Goal: Information Seeking & Learning: Learn about a topic

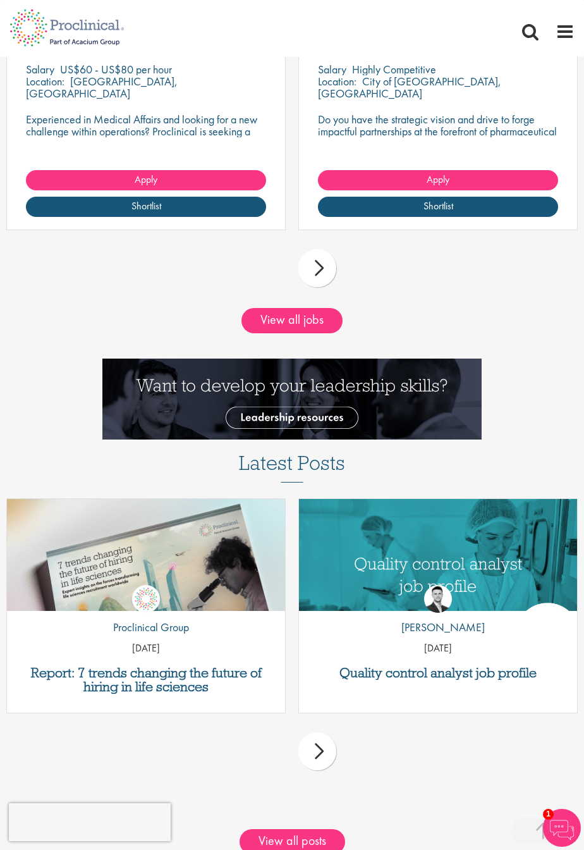
scroll to position [1694, 0]
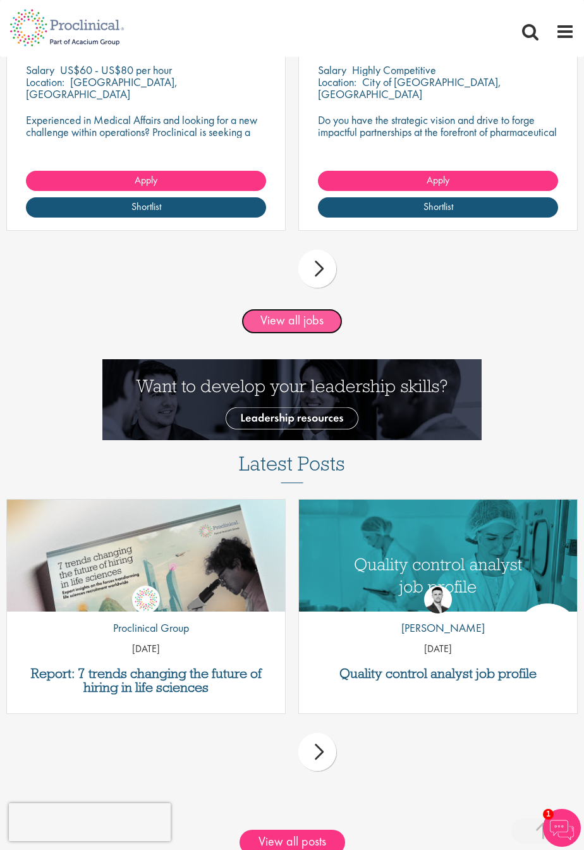
click at [310, 322] on link "View all jobs" at bounding box center [291, 320] width 101 height 25
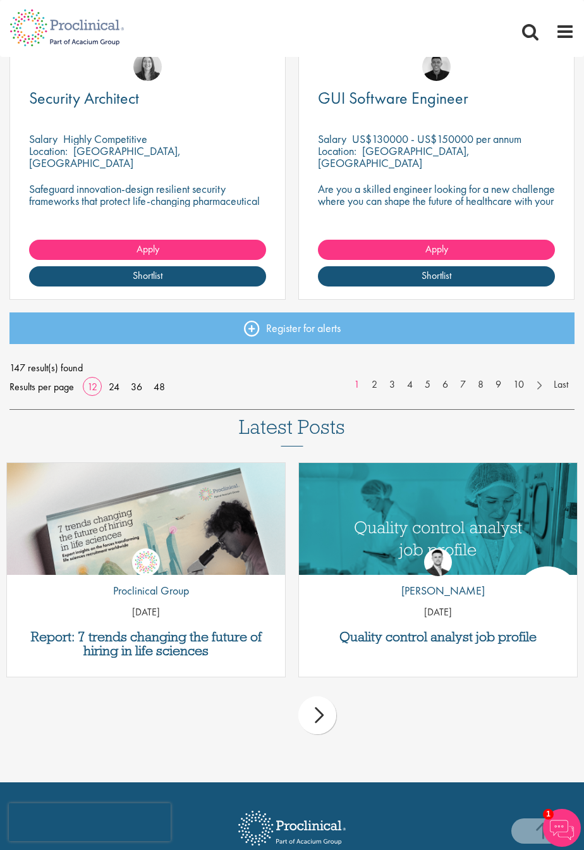
scroll to position [1612, 0]
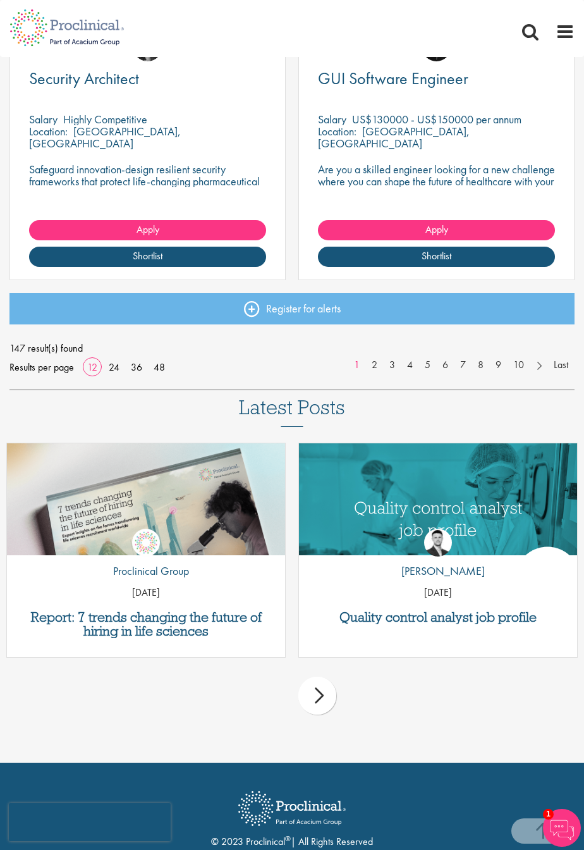
click at [326, 697] on div "next" at bounding box center [317, 695] width 38 height 38
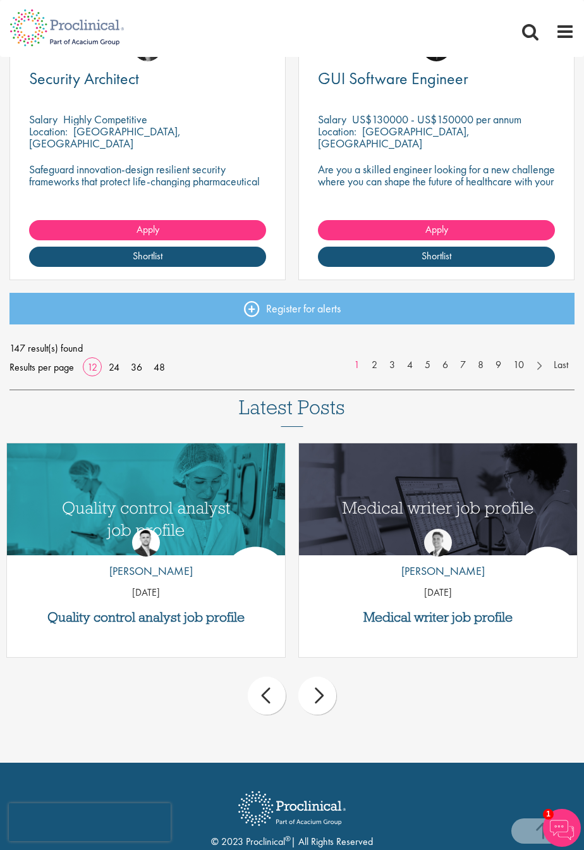
click at [321, 685] on div "next" at bounding box center [317, 695] width 38 height 38
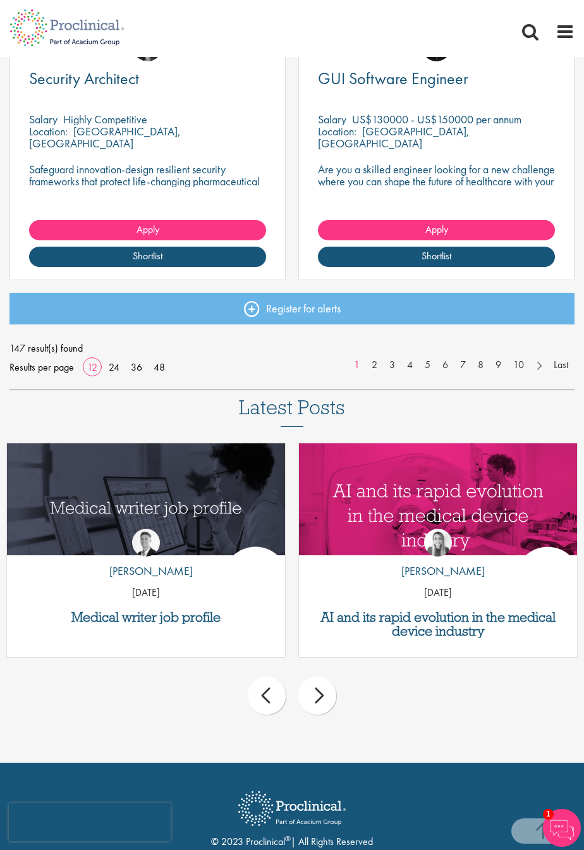
click at [310, 705] on div "next" at bounding box center [317, 695] width 38 height 38
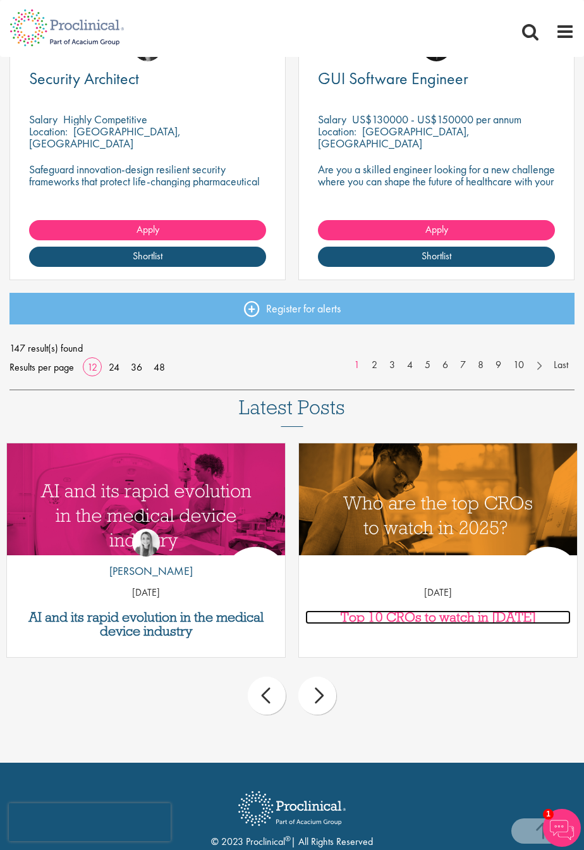
click at [465, 620] on h3 "Top 10 CROs to watch in 2025" at bounding box center [438, 617] width 266 height 14
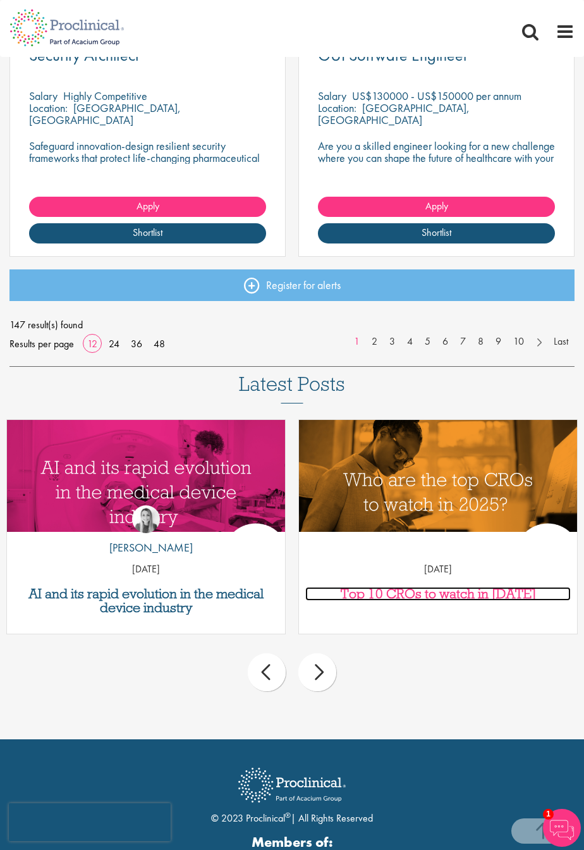
scroll to position [1652, 0]
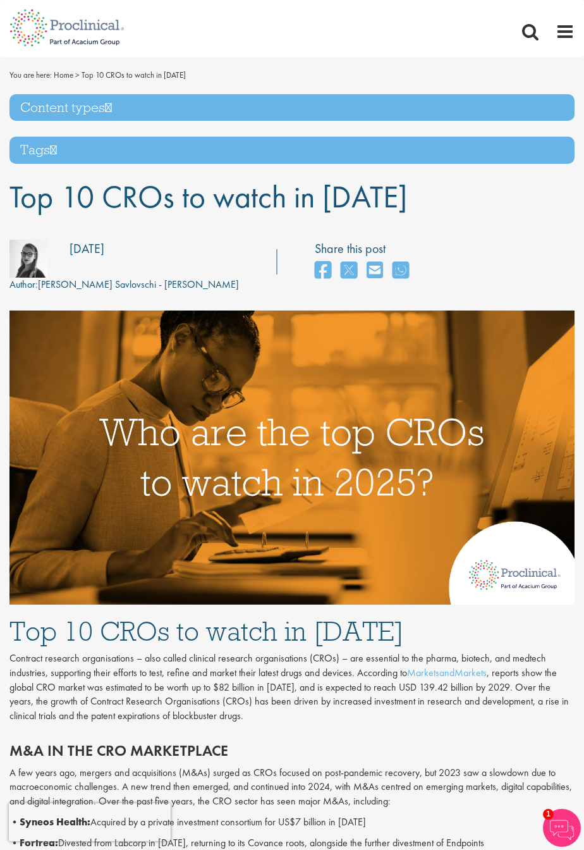
click at [27, 257] on img at bounding box center [28, 259] width 38 height 38
click at [118, 288] on div "Author: Theodora Savlovschi - Wicks" at bounding box center [123, 285] width 229 height 15
click at [128, 285] on div "Author: Theodora Savlovschi - Wicks" at bounding box center [123, 285] width 229 height 15
click at [26, 278] on div "Author: Theodora Savlovschi - Wicks" at bounding box center [123, 285] width 229 height 15
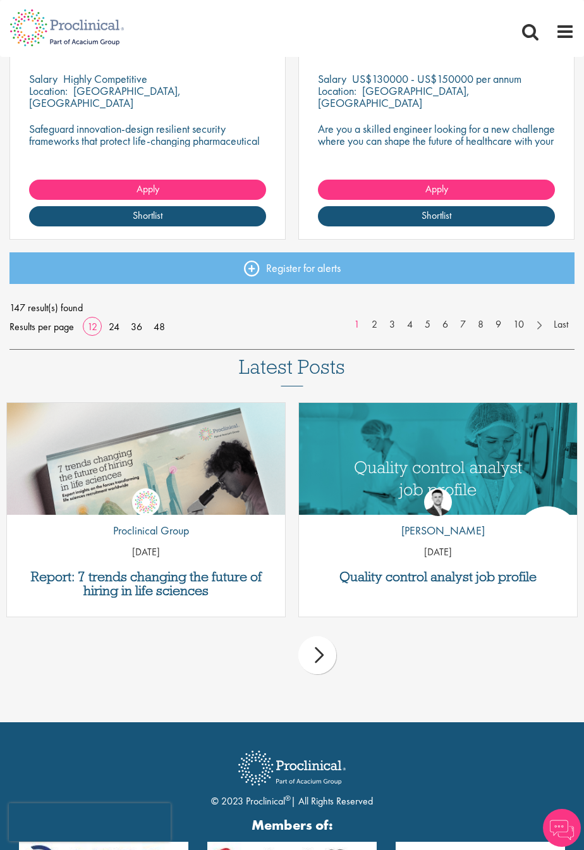
click at [322, 657] on div "next" at bounding box center [317, 655] width 38 height 38
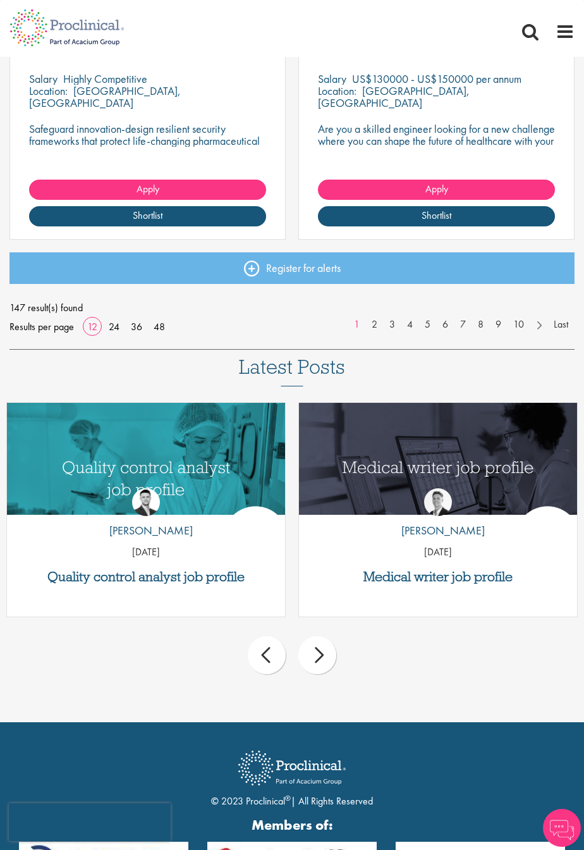
click at [321, 652] on div "next" at bounding box center [317, 655] width 38 height 38
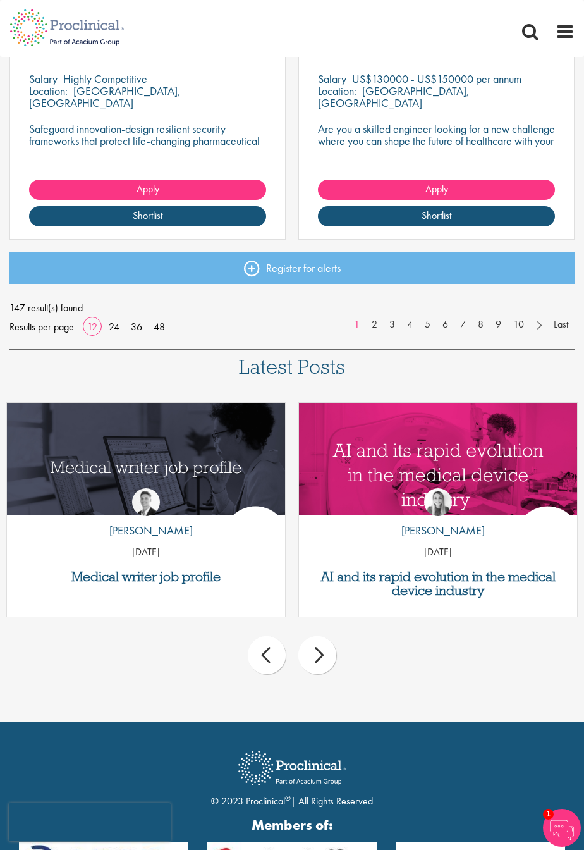
click at [331, 659] on div "next" at bounding box center [317, 655] width 38 height 38
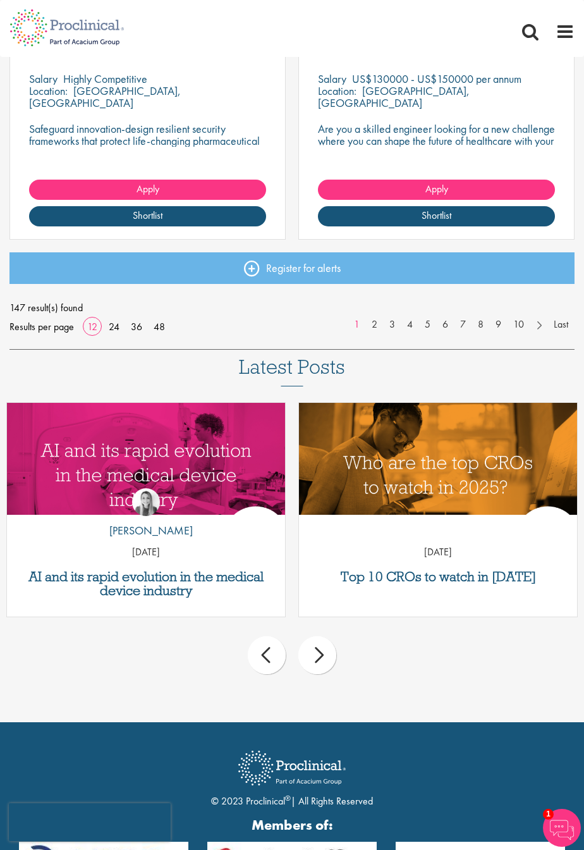
click at [319, 646] on div "next" at bounding box center [317, 655] width 38 height 38
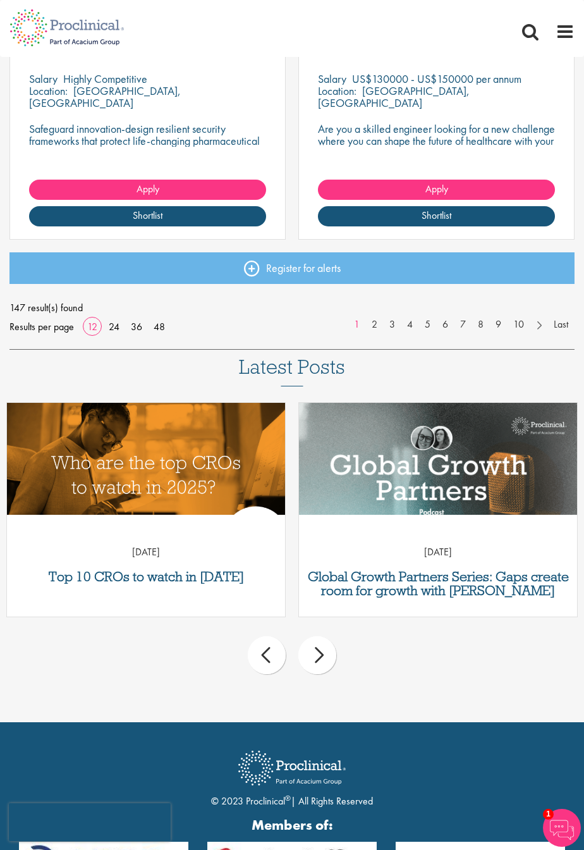
click at [329, 654] on div "next" at bounding box center [317, 655] width 38 height 38
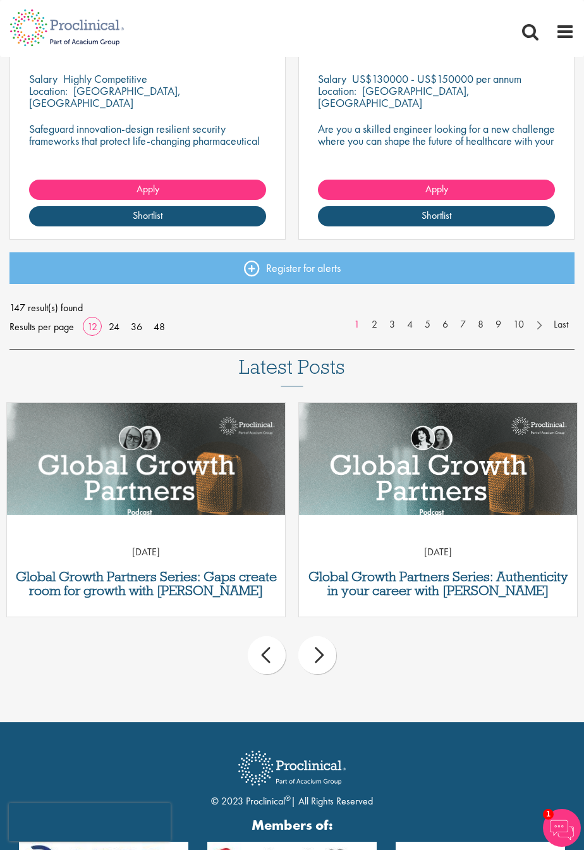
click at [323, 657] on div "next" at bounding box center [317, 655] width 38 height 38
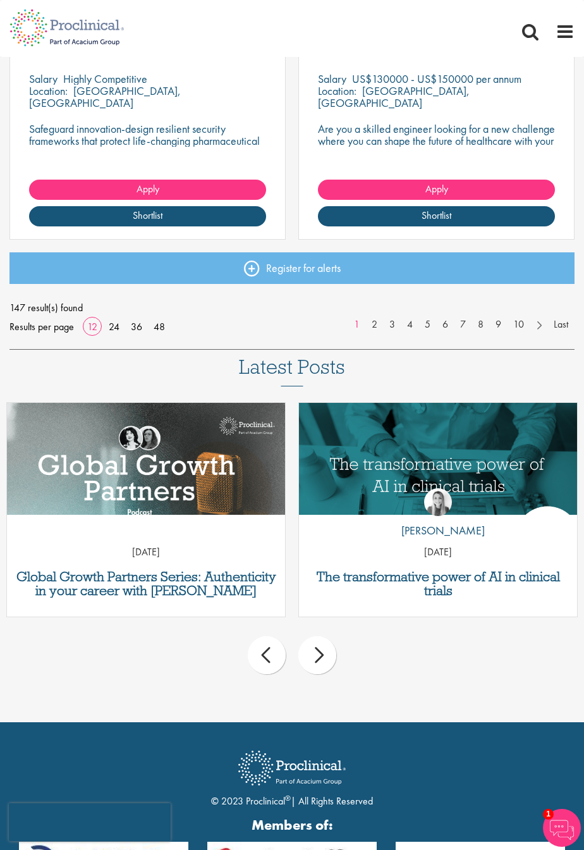
click at [319, 657] on div "next" at bounding box center [317, 655] width 38 height 38
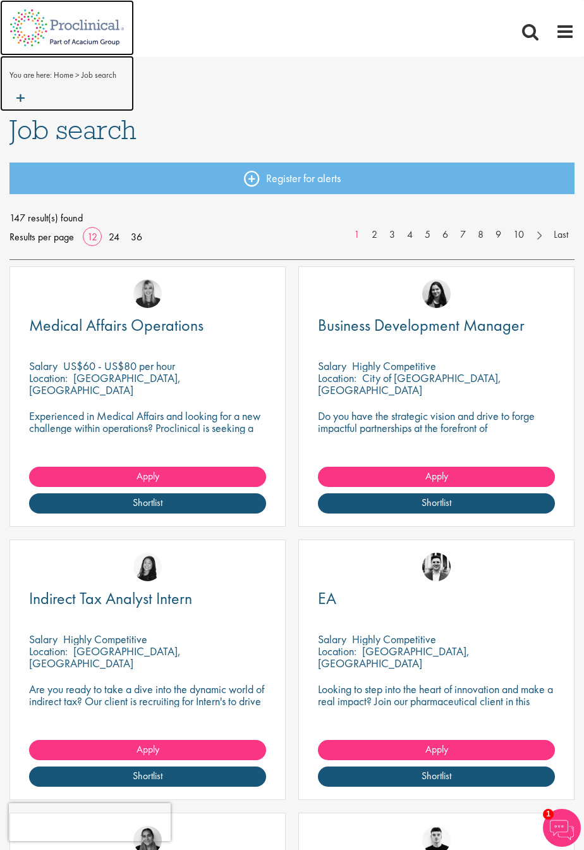
click at [34, 25] on img at bounding box center [67, 28] width 134 height 56
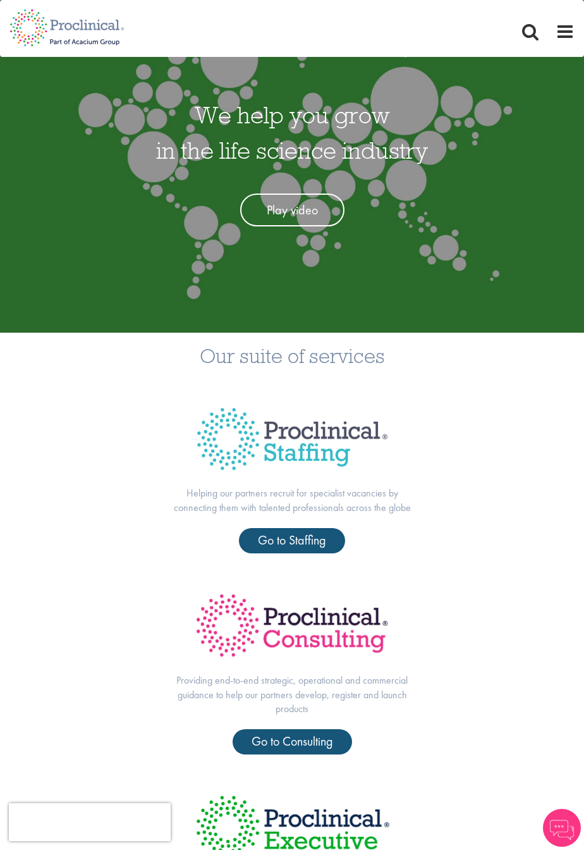
scroll to position [80, 0]
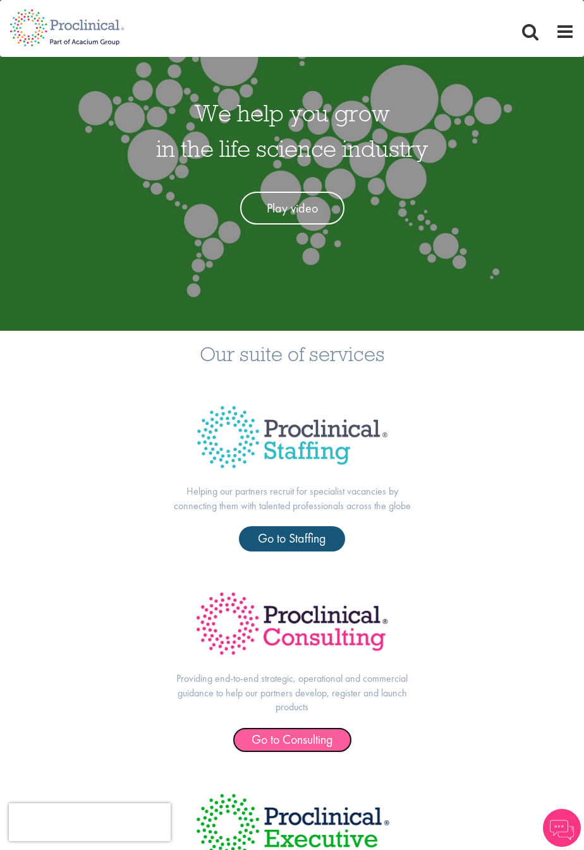
click at [334, 743] on link "Go to Consulting" at bounding box center [292, 739] width 119 height 25
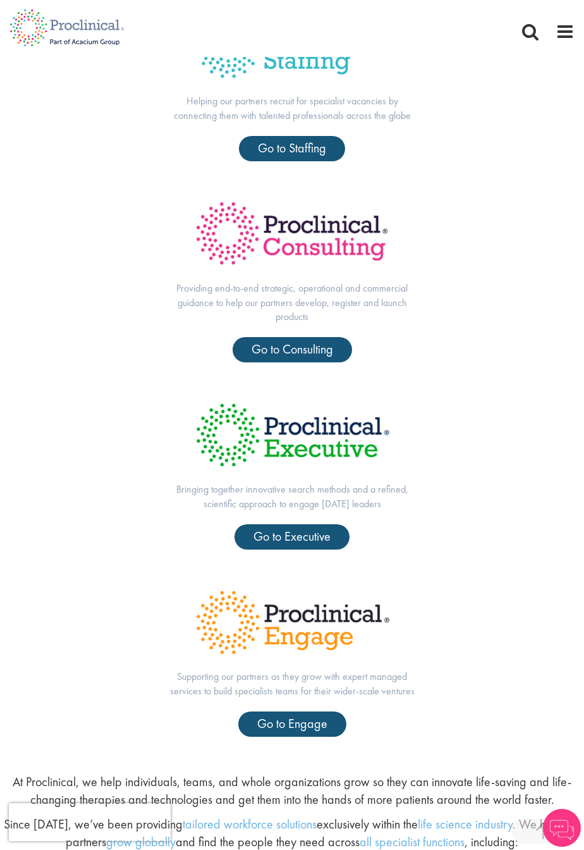
scroll to position [470, 0]
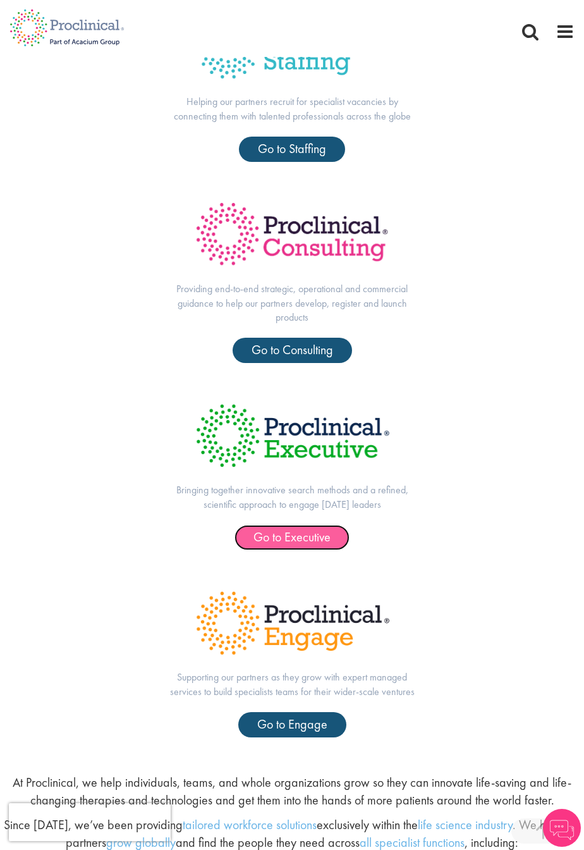
click at [315, 528] on link "Go to Executive" at bounding box center [292, 537] width 115 height 25
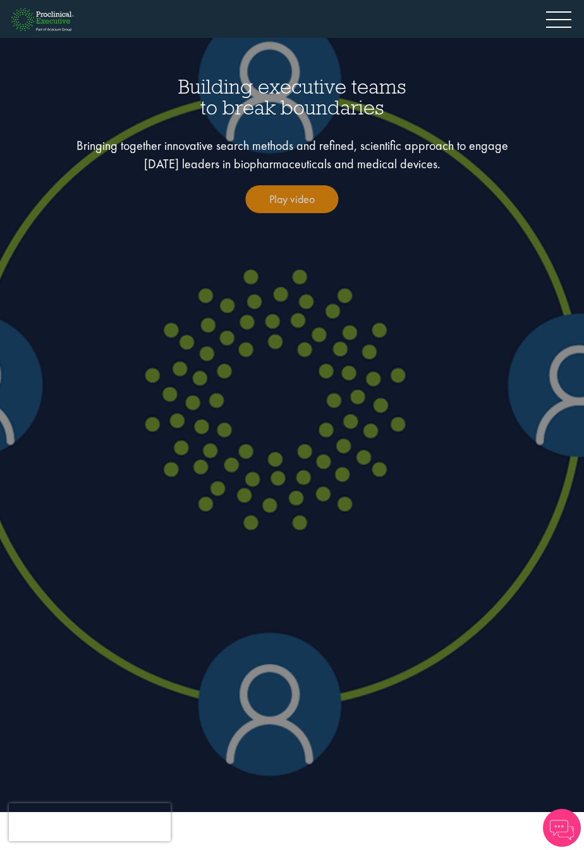
click at [304, 197] on link "Play video" at bounding box center [292, 199] width 93 height 28
click at [281, 190] on link "Play video" at bounding box center [292, 199] width 93 height 28
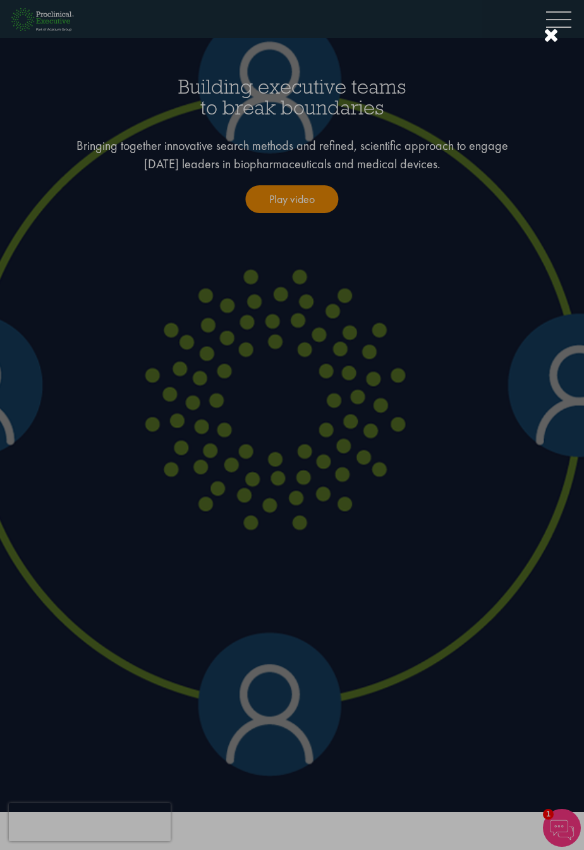
click at [424, 623] on div at bounding box center [292, 425] width 584 height 850
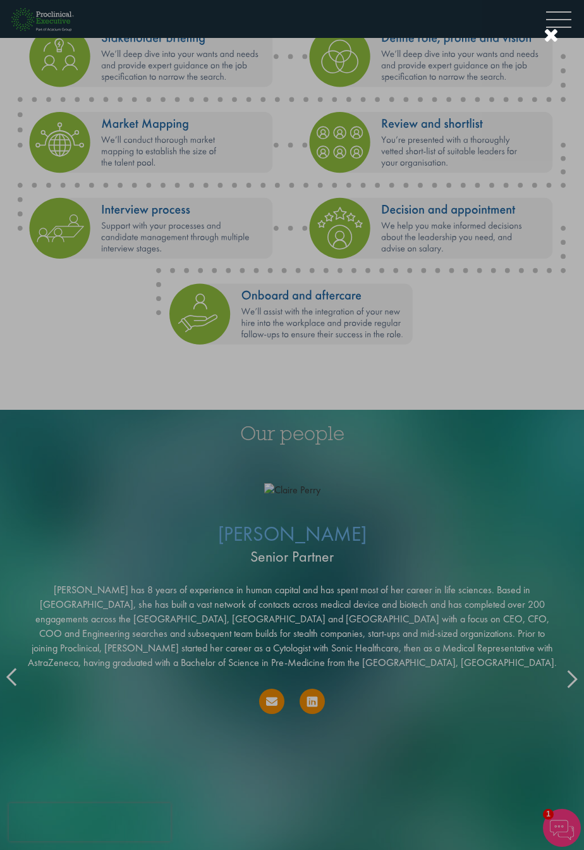
scroll to position [2569, 0]
click at [312, 744] on div at bounding box center [292, 425] width 584 height 850
click at [308, 743] on div at bounding box center [292, 425] width 584 height 850
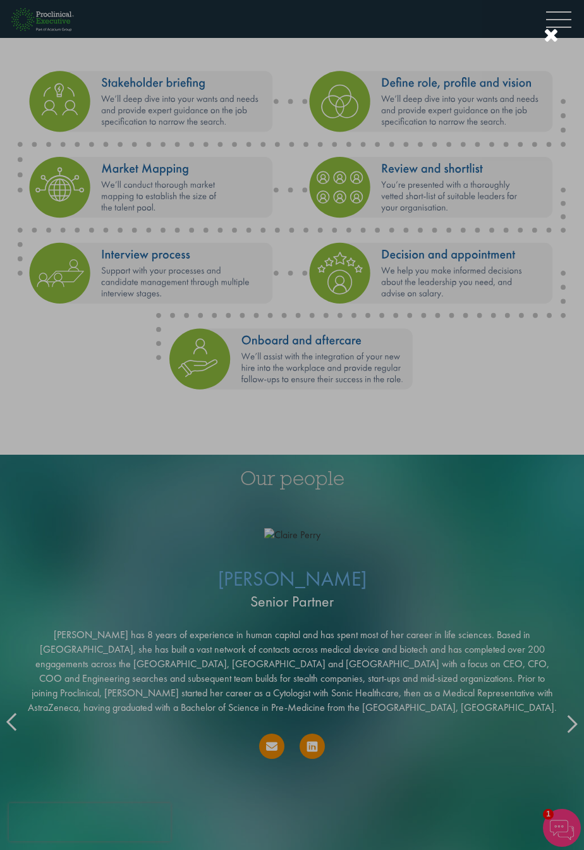
scroll to position [2520, 0]
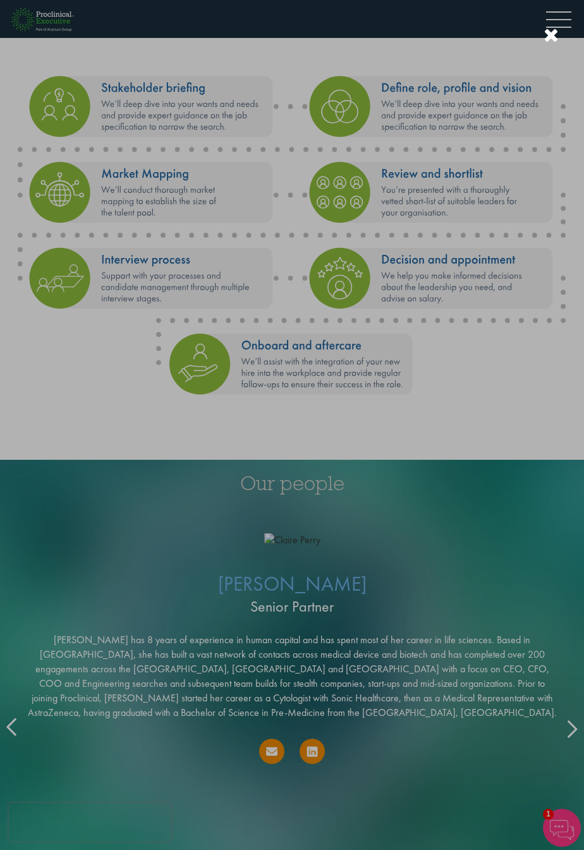
click at [319, 626] on div at bounding box center [292, 425] width 584 height 850
click at [550, 23] on div at bounding box center [292, 425] width 584 height 850
click at [556, 35] on div at bounding box center [551, 35] width 15 height 21
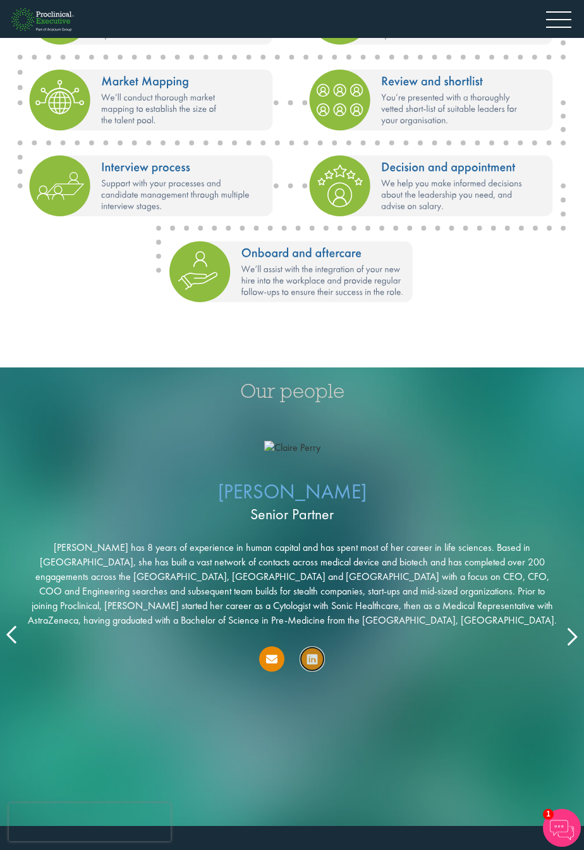
click at [314, 665] on icon at bounding box center [312, 659] width 10 height 12
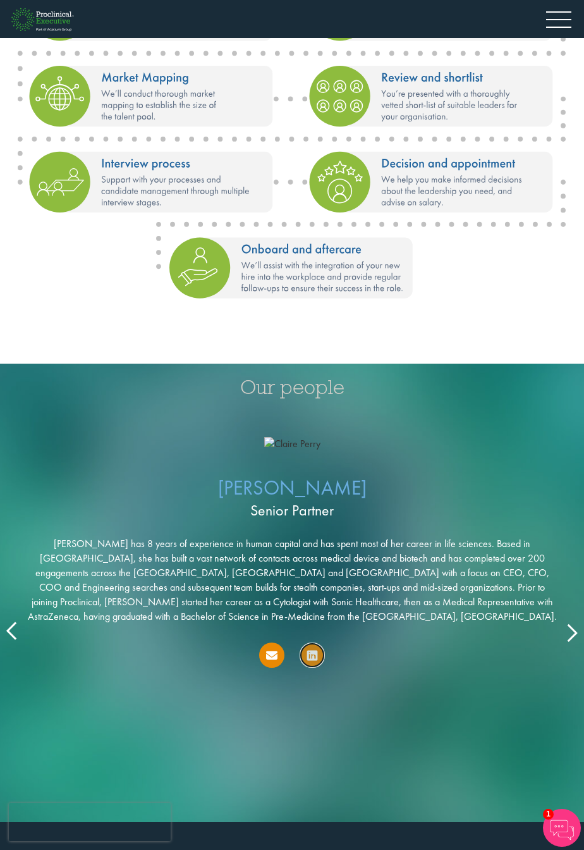
scroll to position [2612, 0]
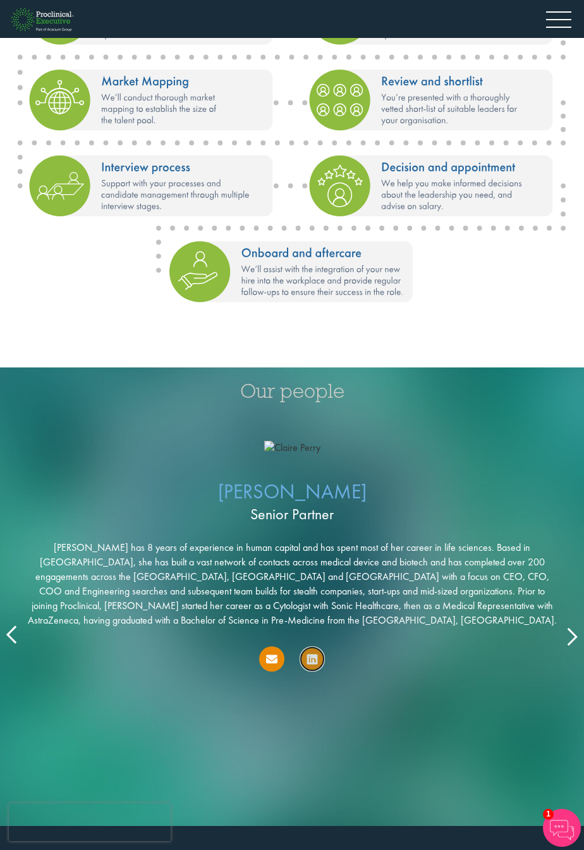
click at [312, 665] on icon at bounding box center [312, 659] width 10 height 12
click at [571, 635] on icon at bounding box center [571, 635] width 0 height 0
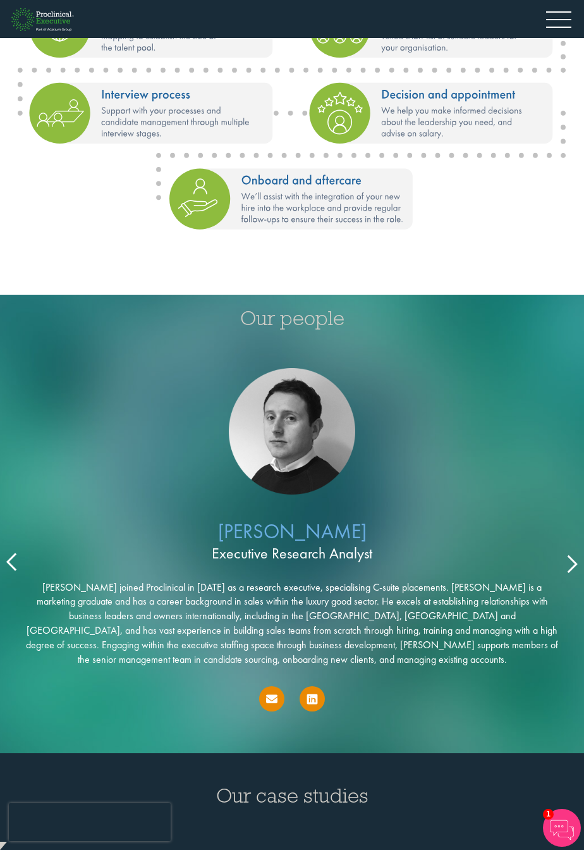
scroll to position [2689, 0]
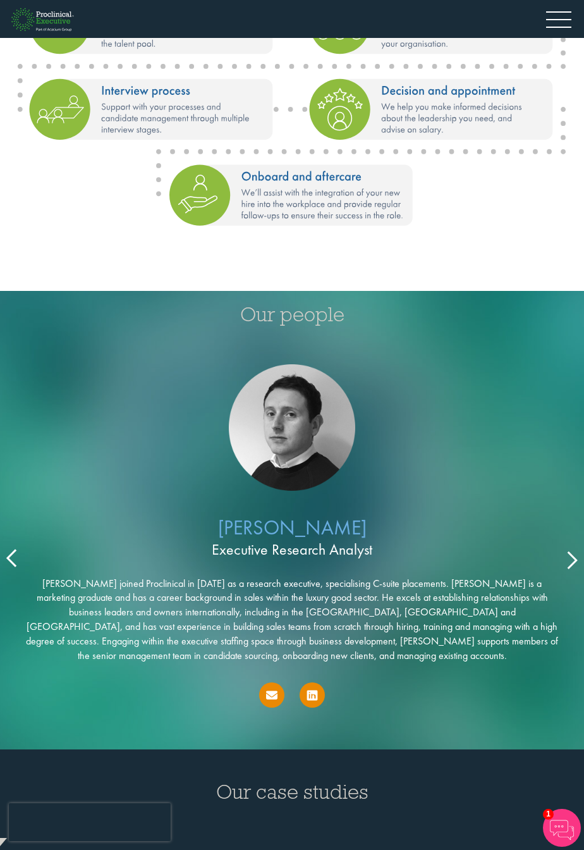
click at [571, 559] on icon at bounding box center [571, 559] width 0 height 0
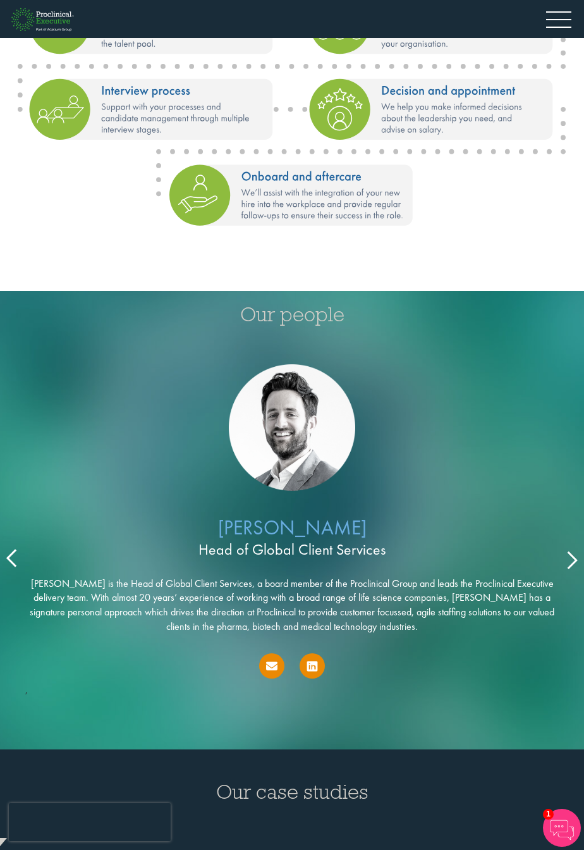
click at [571, 559] on icon at bounding box center [571, 559] width 0 height 0
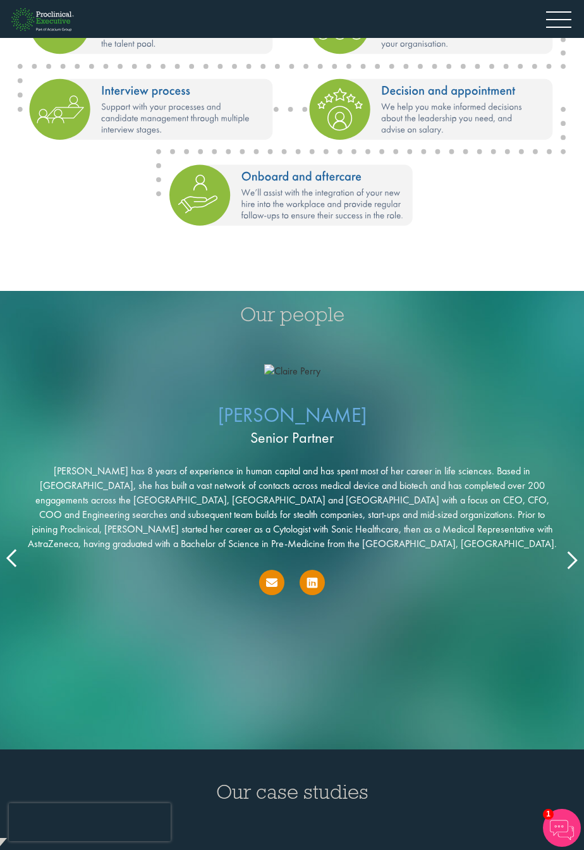
click at [571, 559] on icon at bounding box center [571, 559] width 0 height 0
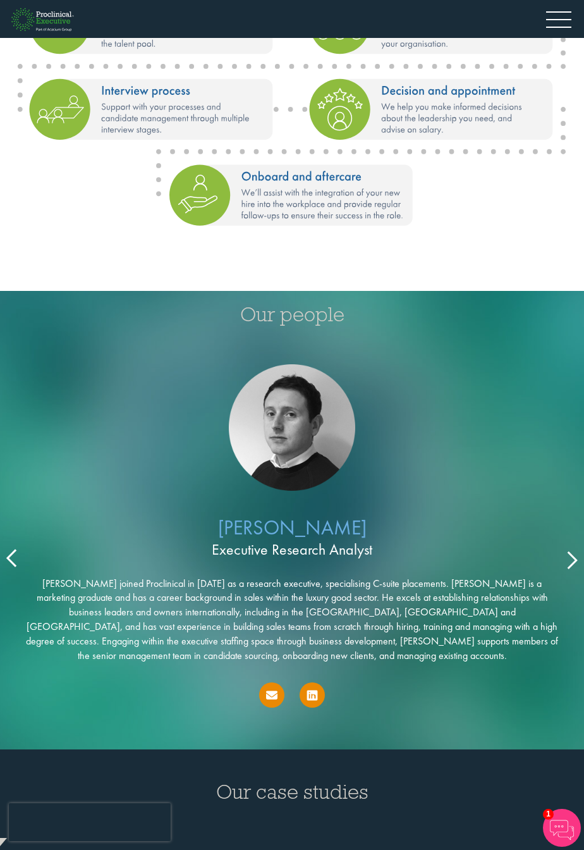
click at [571, 559] on icon at bounding box center [571, 559] width 0 height 0
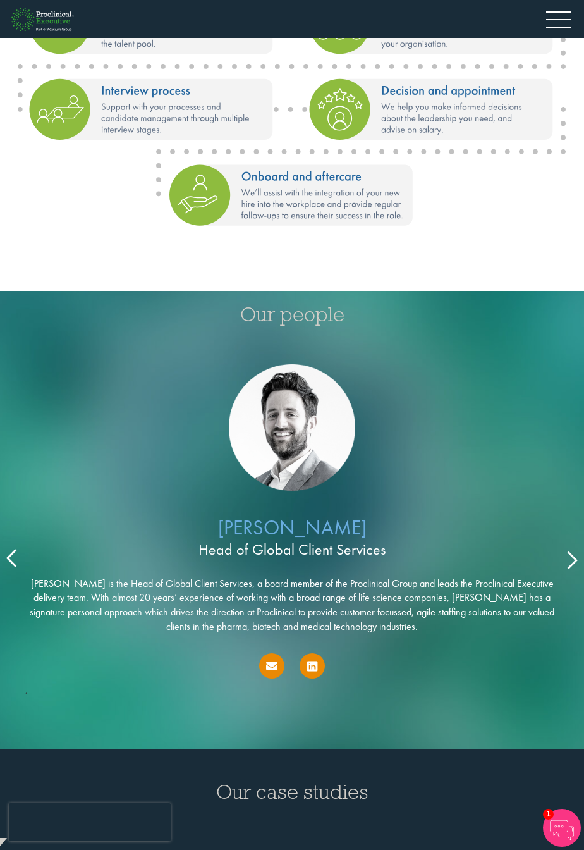
click at [571, 559] on icon at bounding box center [571, 559] width 0 height 0
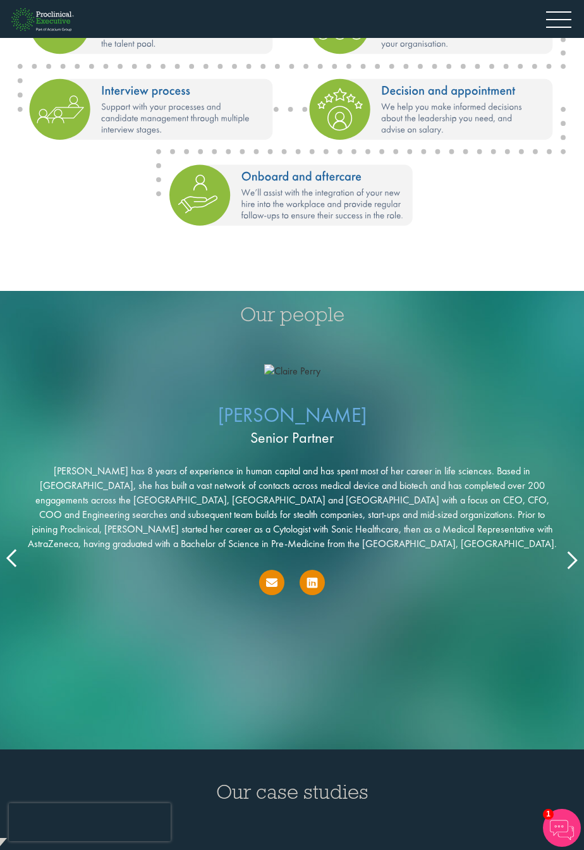
click at [571, 559] on icon at bounding box center [571, 559] width 0 height 0
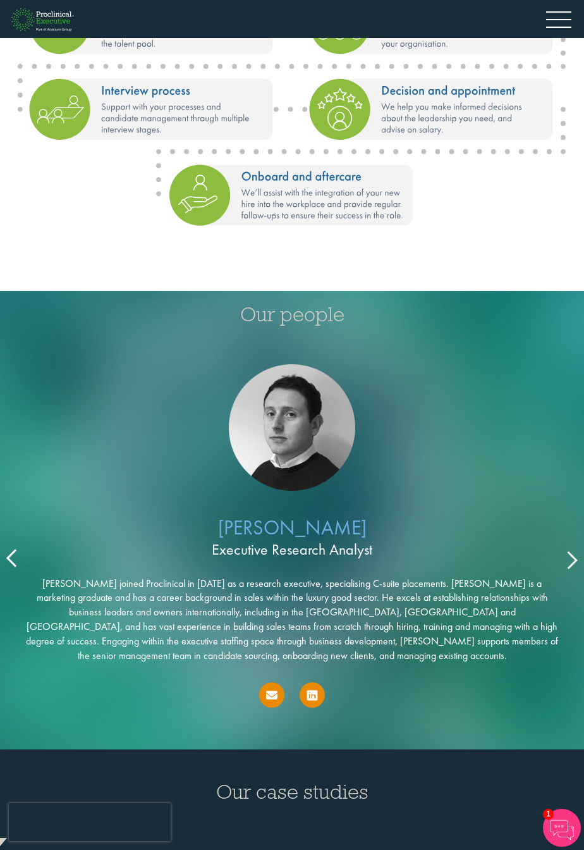
click at [571, 559] on icon at bounding box center [571, 559] width 0 height 0
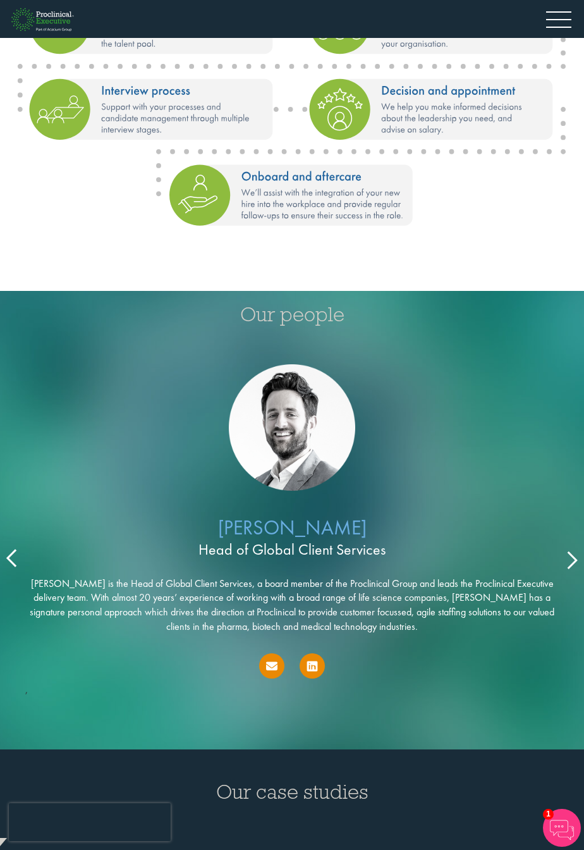
click at [571, 559] on icon at bounding box center [571, 559] width 0 height 0
